Goal: Navigation & Orientation: Go to known website

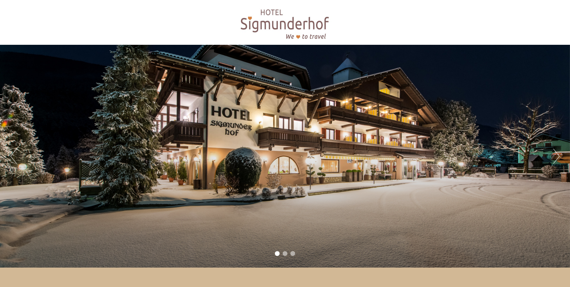
click at [558, 154] on button "Next" at bounding box center [556, 156] width 6 height 15
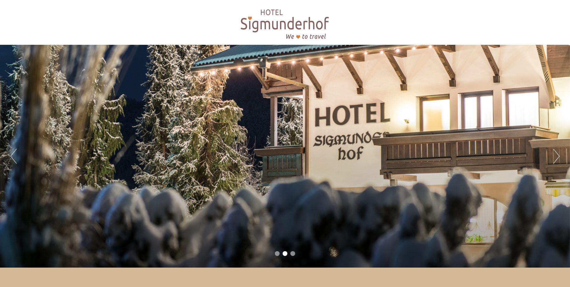
click at [558, 154] on button "Next" at bounding box center [556, 156] width 6 height 15
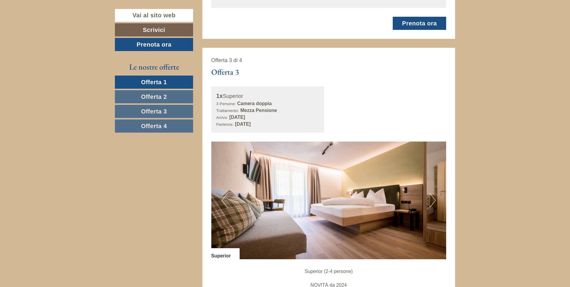
scroll to position [954, 0]
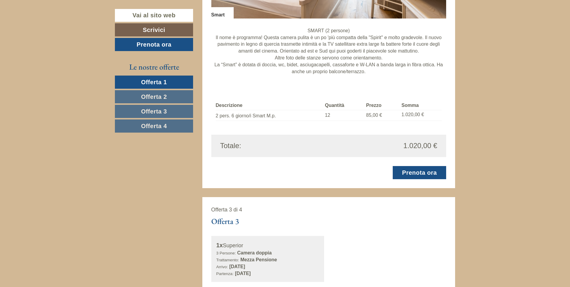
click at [156, 95] on span "Offerta 2" at bounding box center [154, 96] width 26 height 7
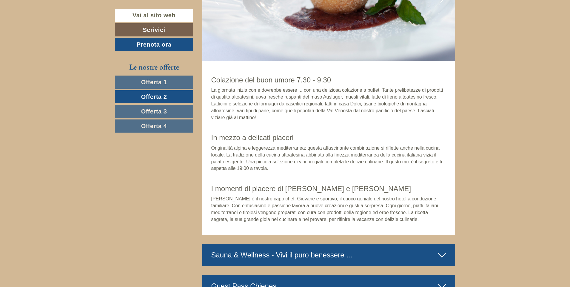
scroll to position [372, 0]
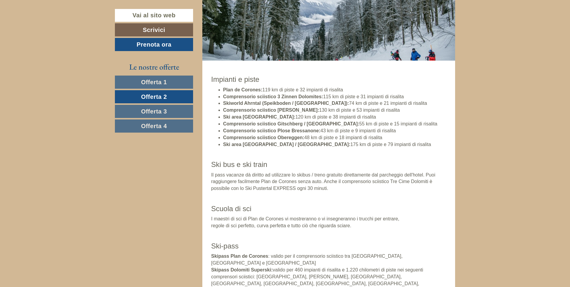
click at [165, 108] on span "Offerta 3" at bounding box center [154, 111] width 26 height 7
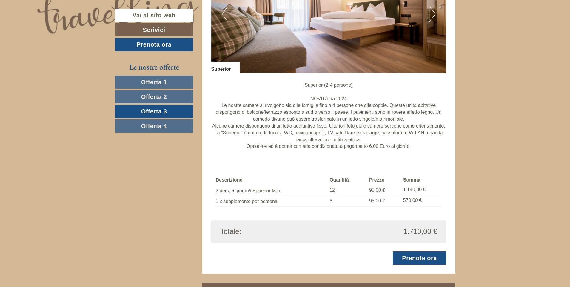
scroll to position [521, 0]
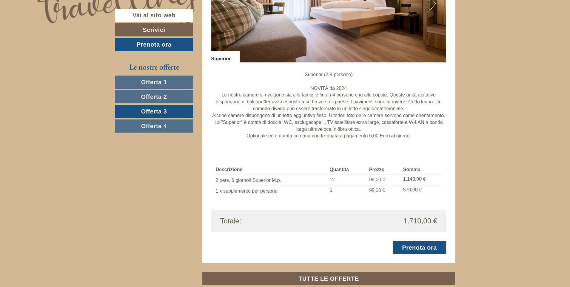
click at [146, 124] on span "Offerta 4" at bounding box center [154, 126] width 26 height 7
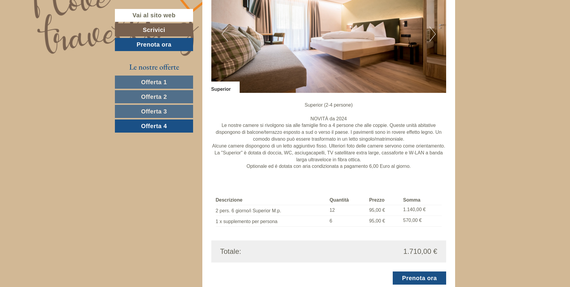
scroll to position [461, 0]
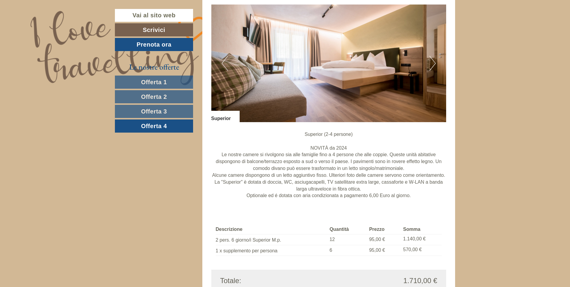
click at [175, 112] on link "Offerta 3" at bounding box center [154, 111] width 78 height 13
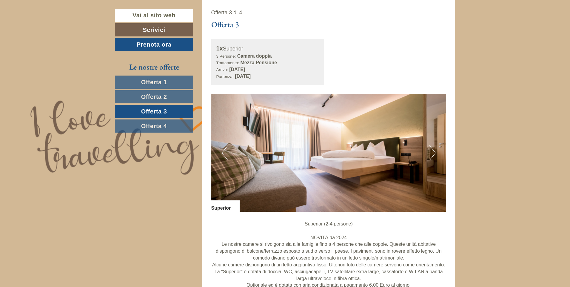
click at [160, 123] on span "Offerta 4" at bounding box center [154, 126] width 26 height 7
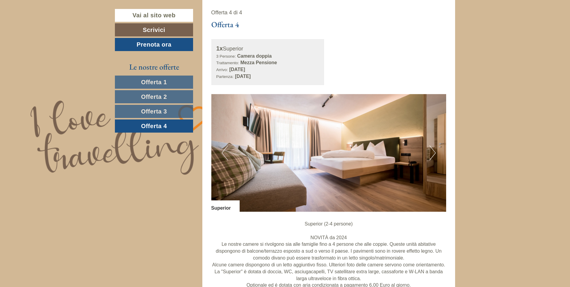
click at [158, 130] on link "Offerta 4" at bounding box center [154, 125] width 78 height 13
click at [159, 117] on link "Offerta 3" at bounding box center [154, 111] width 78 height 13
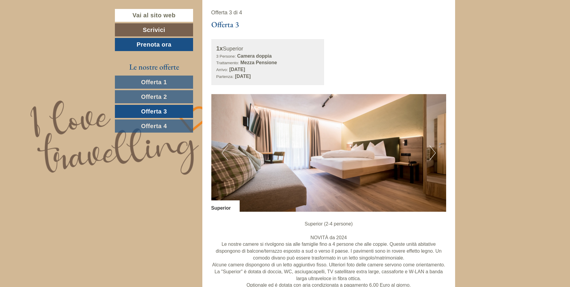
click at [160, 126] on span "Offerta 4" at bounding box center [154, 126] width 26 height 7
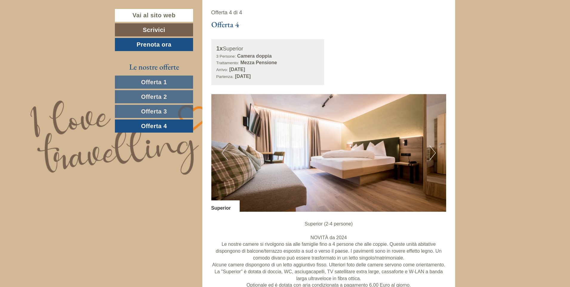
click at [158, 81] on span "Offerta 1" at bounding box center [154, 82] width 26 height 7
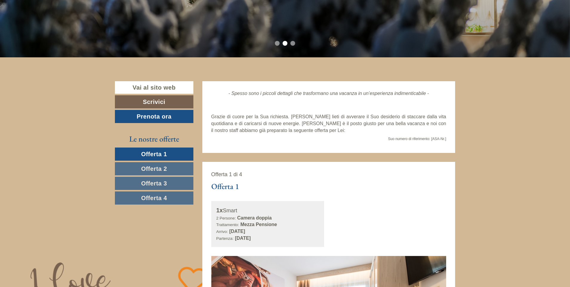
scroll to position [193, 0]
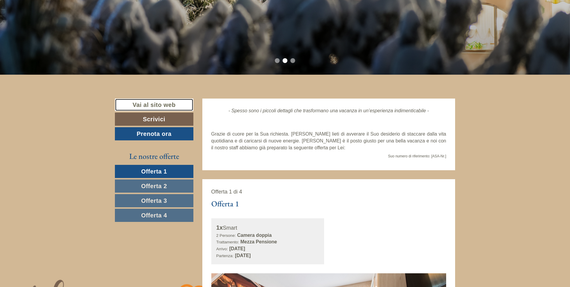
click at [146, 102] on link "Vai al sito web" at bounding box center [154, 104] width 78 height 13
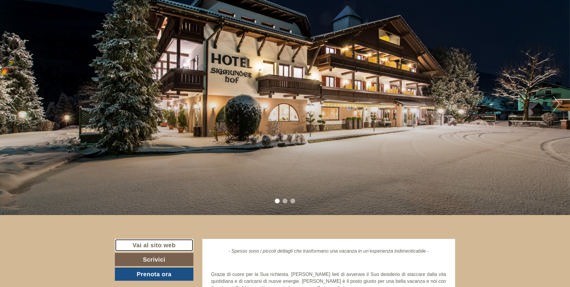
scroll to position [0, 0]
